Goal: Task Accomplishment & Management: Manage account settings

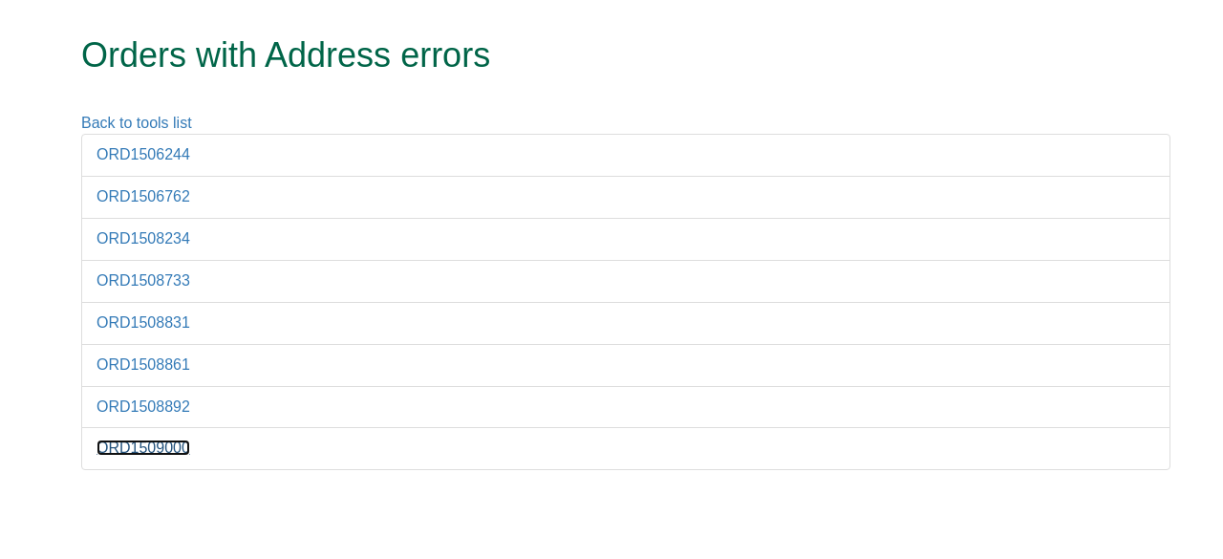
click at [147, 447] on link "ORD1509000" at bounding box center [144, 448] width 94 height 16
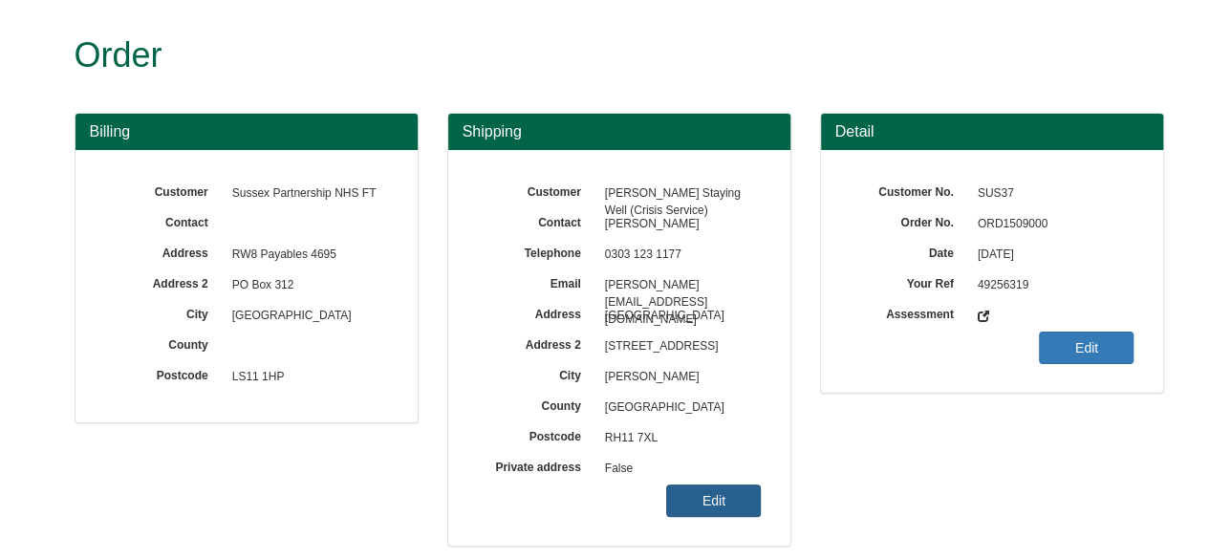
click at [721, 496] on link "Edit" at bounding box center [713, 500] width 95 height 32
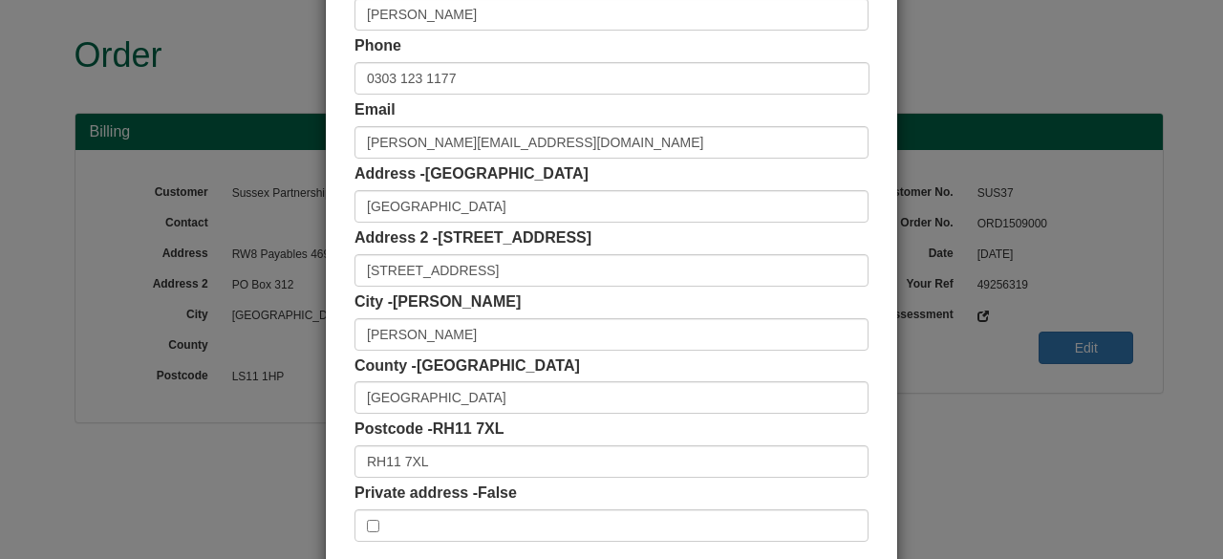
scroll to position [206, 0]
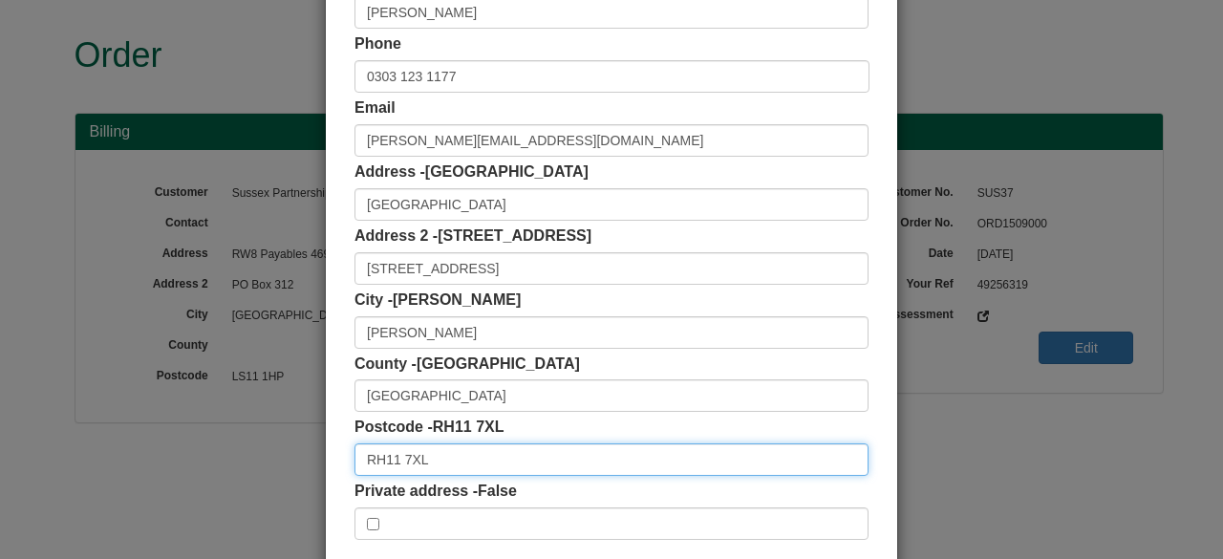
click at [486, 469] on input "RH11 7XL" at bounding box center [612, 459] width 514 height 32
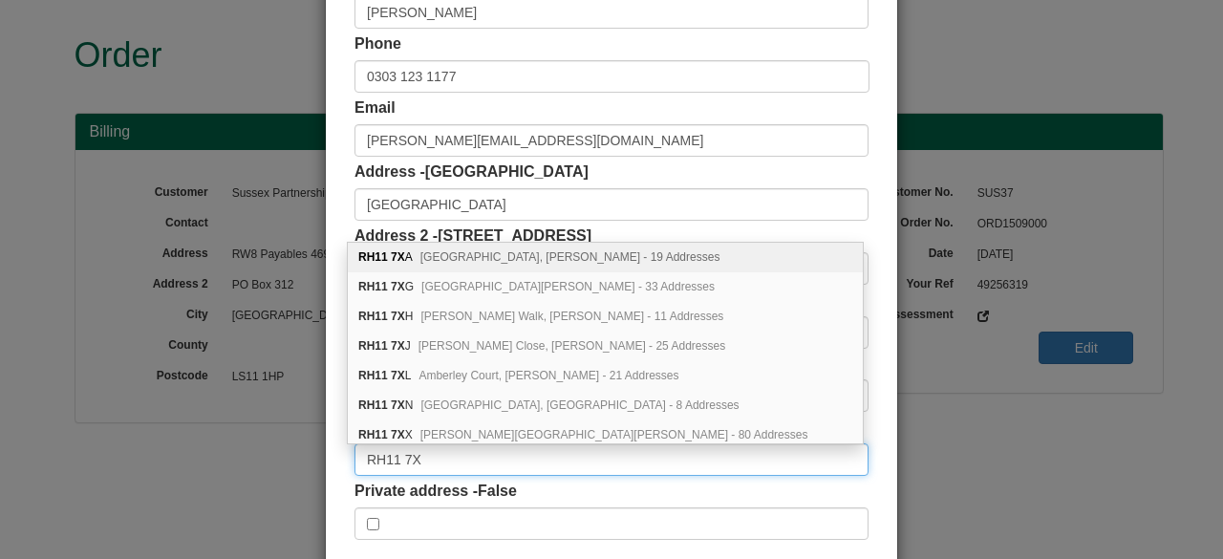
type input "RH11 7XL"
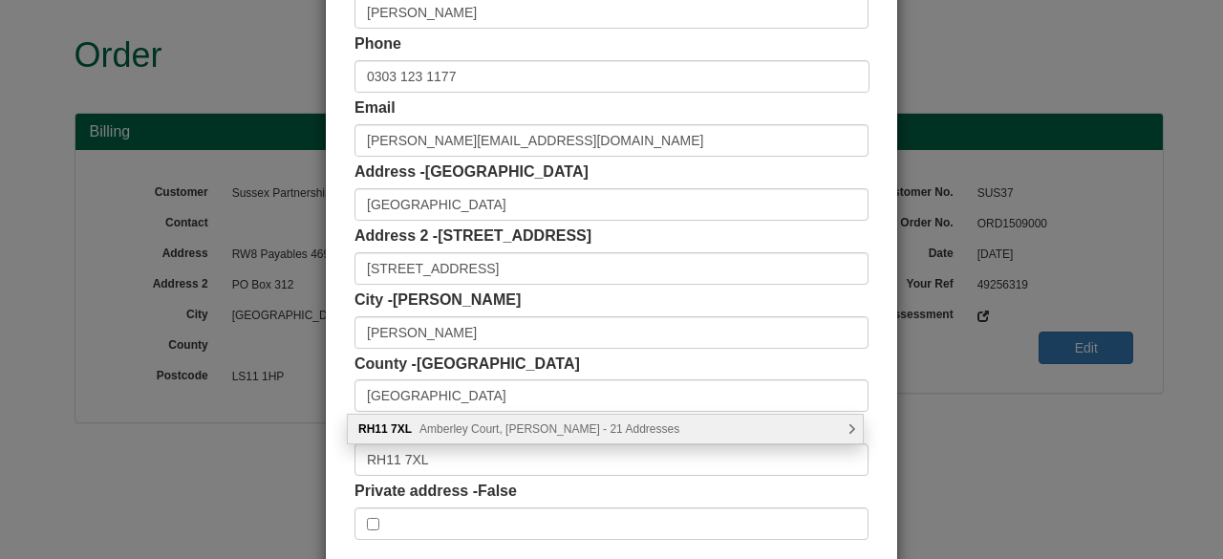
click at [856, 427] on div "RH11 7XL [GEOGRAPHIC_DATA], [PERSON_NAME] - 21 Addresses" at bounding box center [605, 429] width 515 height 29
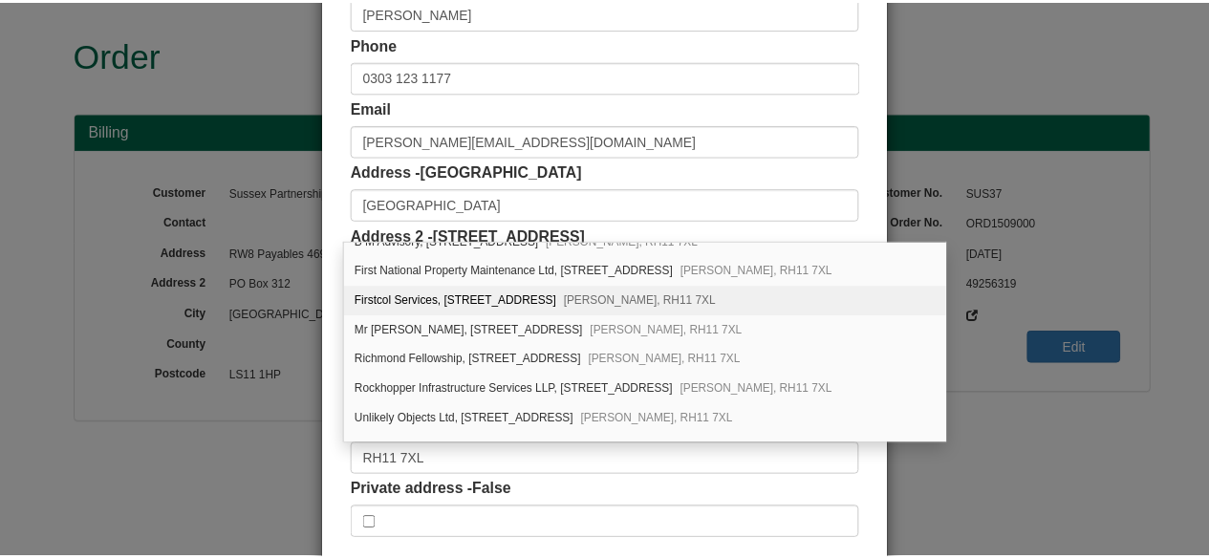
scroll to position [0, 0]
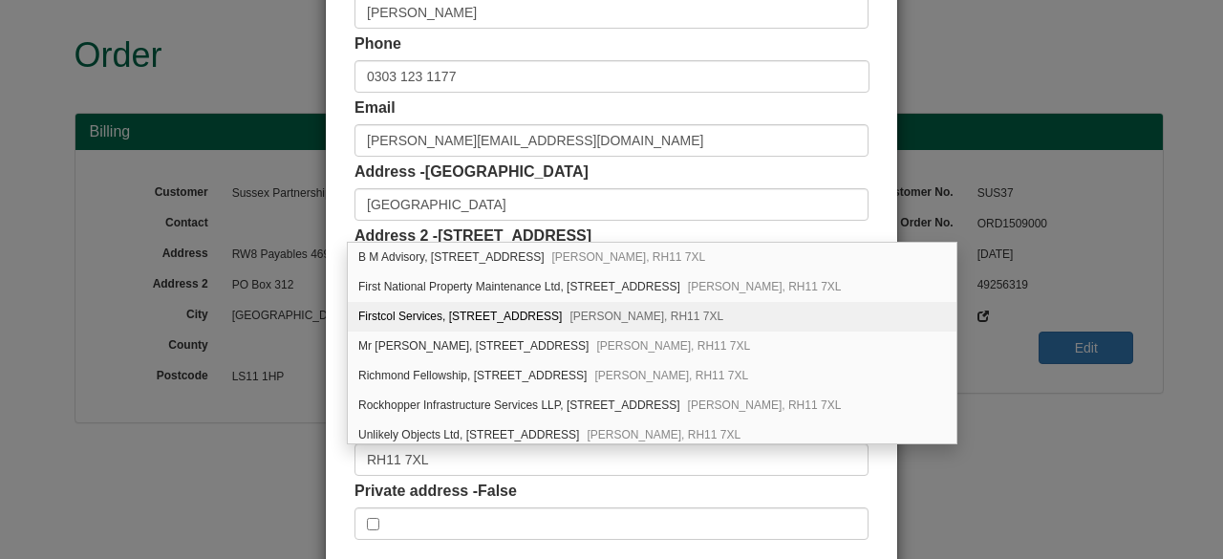
click at [977, 464] on div "× Shipping Customer Name [PERSON_NAME] Staying Well (Crisis Service) Contact [P…" at bounding box center [611, 279] width 1223 height 559
